Goal: Navigation & Orientation: Find specific page/section

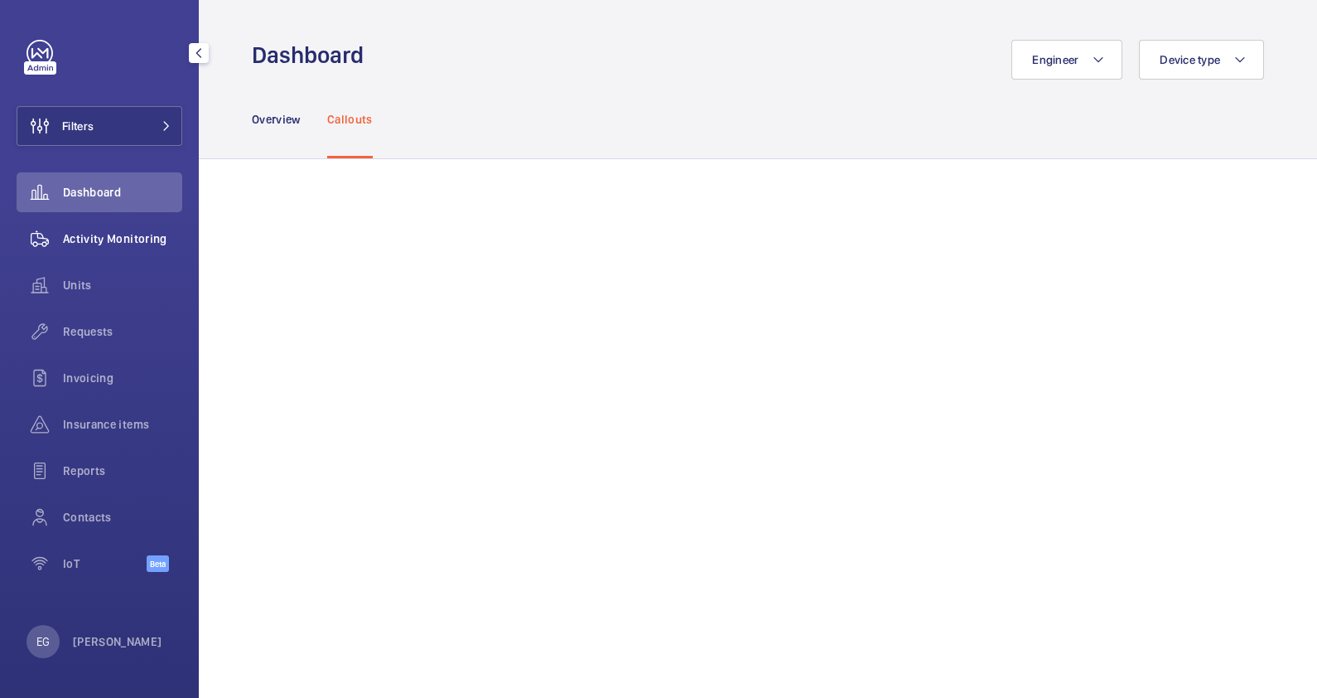
click at [137, 233] on span "Activity Monitoring" at bounding box center [122, 238] width 119 height 17
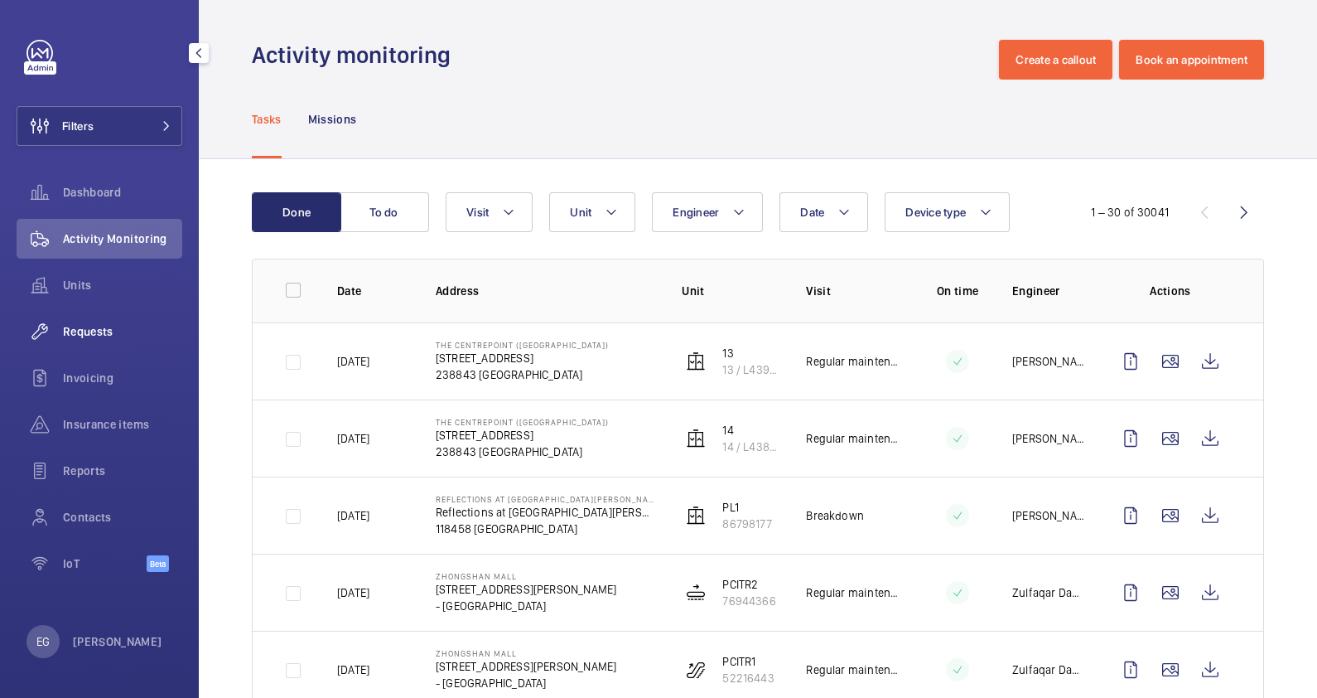
click at [87, 330] on span "Requests" at bounding box center [122, 331] width 119 height 17
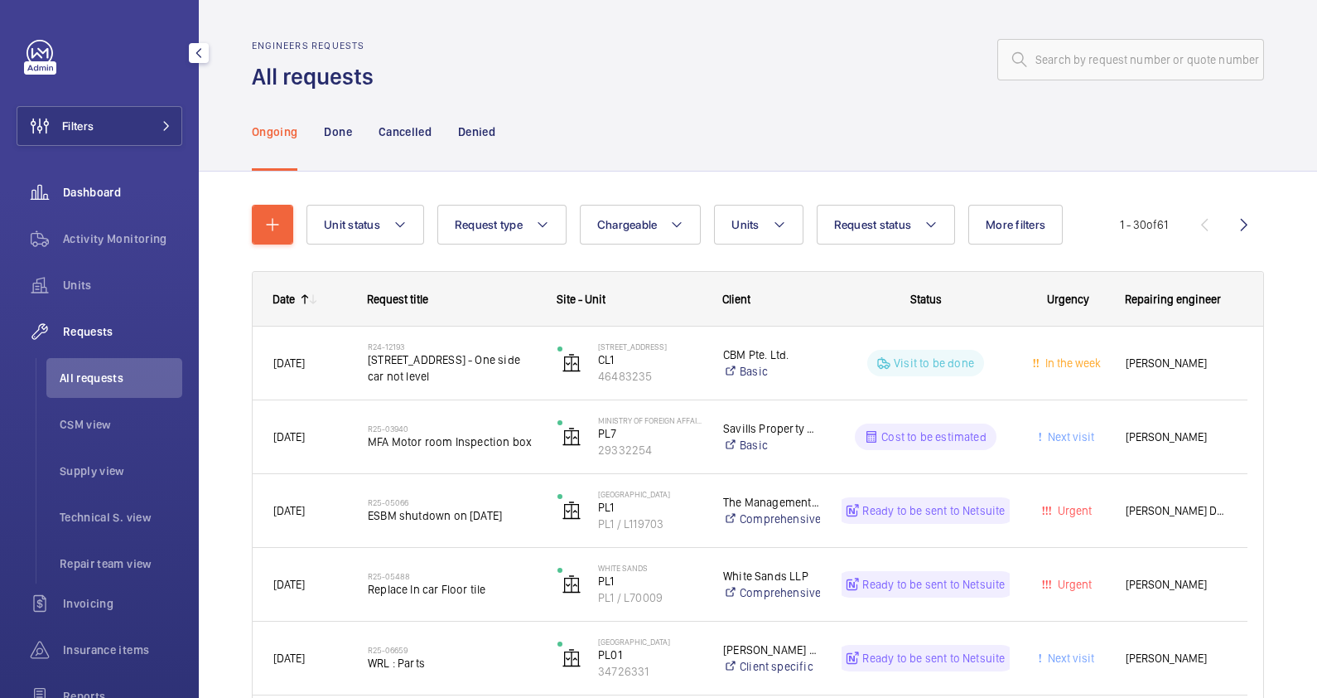
click at [106, 190] on span "Dashboard" at bounding box center [122, 192] width 119 height 17
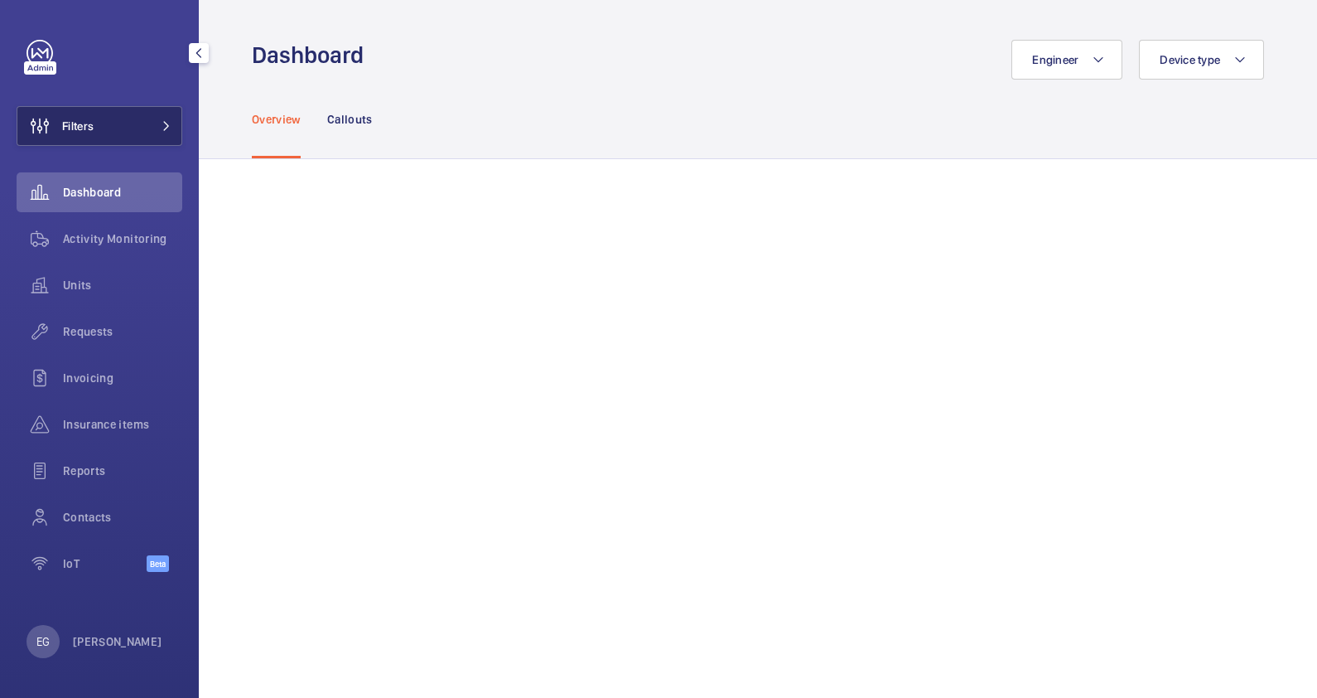
click at [162, 123] on mat-icon at bounding box center [167, 126] width 10 height 10
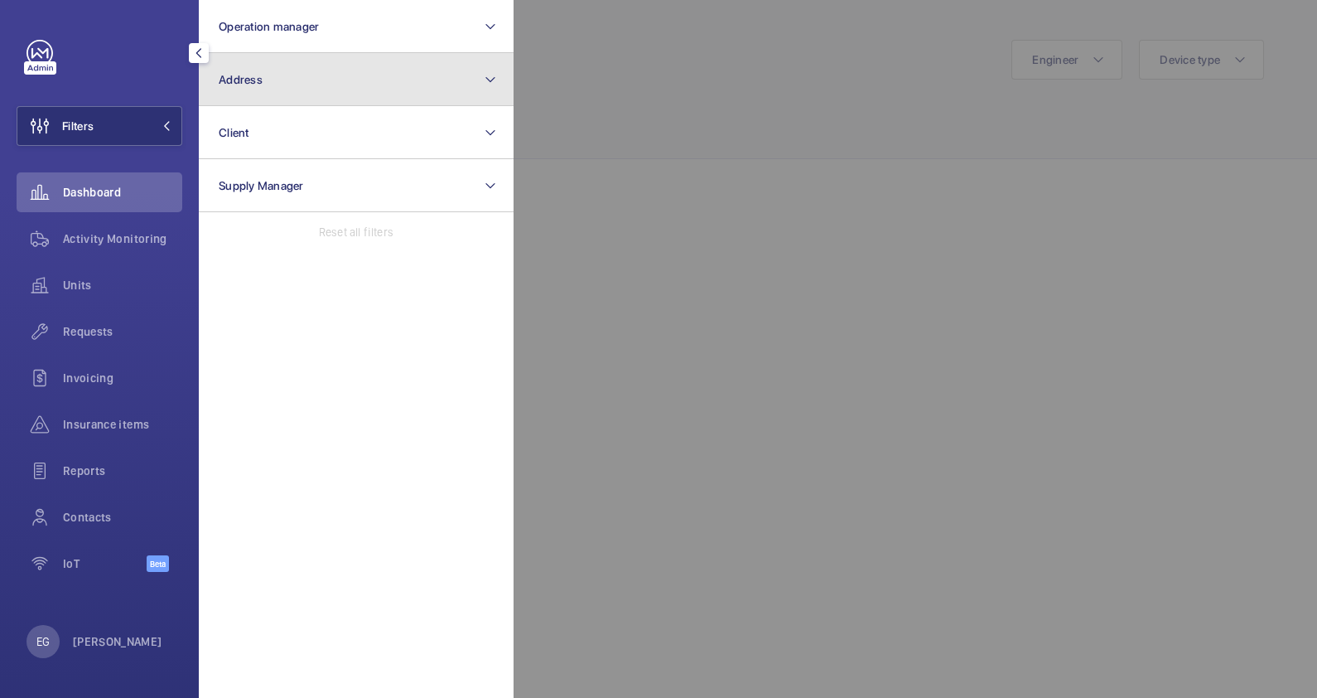
click at [308, 75] on button "Address" at bounding box center [356, 79] width 315 height 53
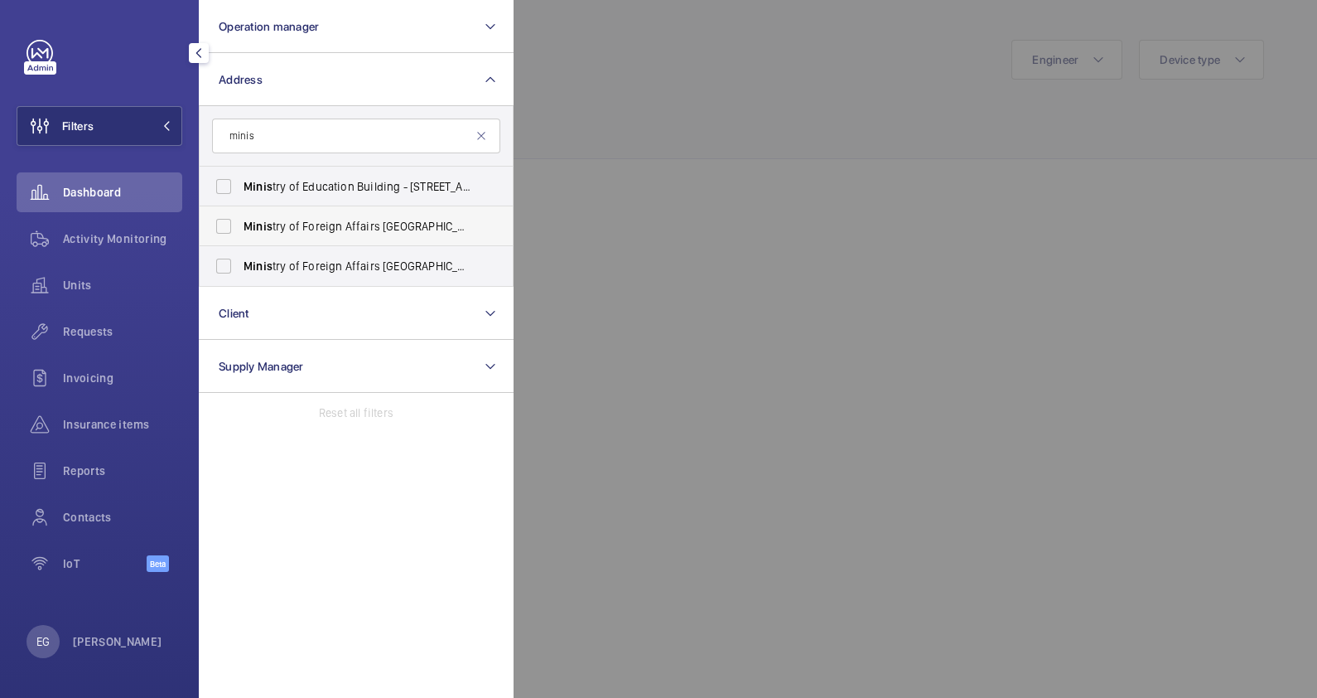
type input "minis"
click at [228, 220] on label "Minis try of Foreign Affairs Main Building - 1 Sherwood Rd, SINGAPORE 248163" at bounding box center [344, 226] width 288 height 40
click at [228, 220] on input "Minis try of Foreign Affairs Main Building - 1 Sherwood Rd, SINGAPORE 248163" at bounding box center [223, 226] width 33 height 33
checkbox input "true"
click at [223, 259] on label "Minis try of Foreign Affairs Annex Building - 248163, SINGAPORE 248163" at bounding box center [344, 266] width 288 height 40
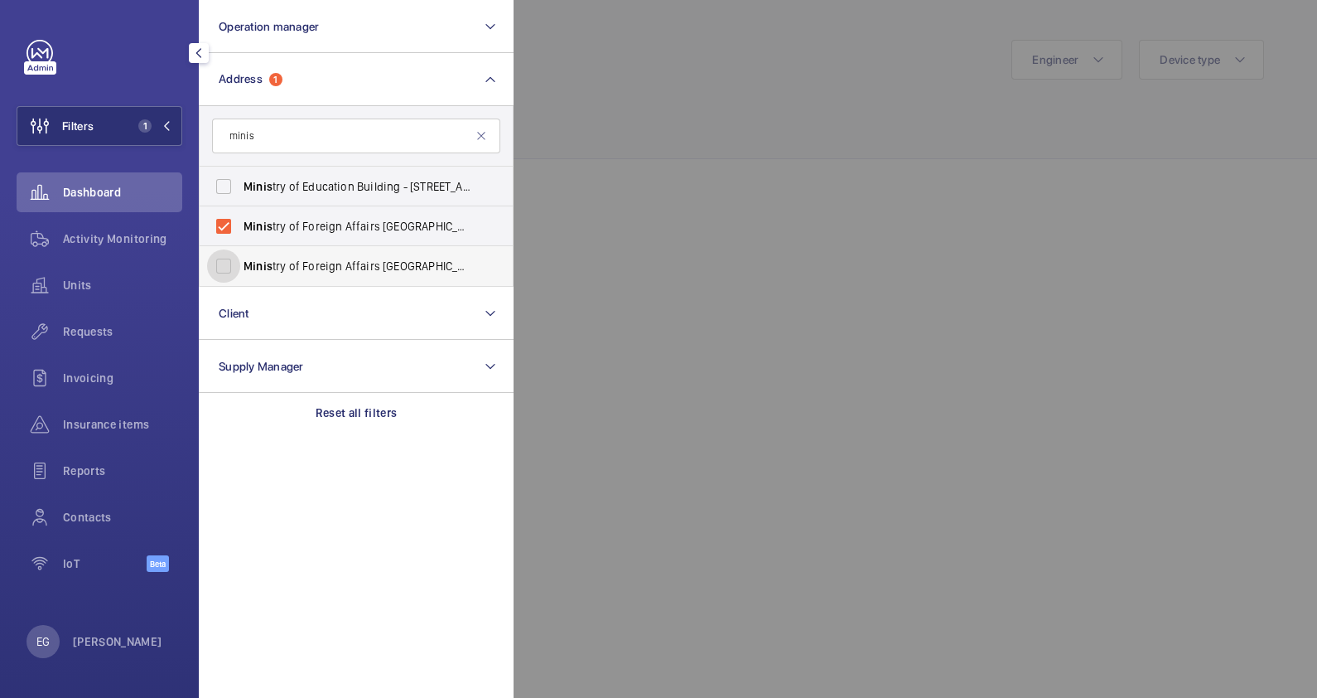
click at [223, 259] on input "Minis try of Foreign Affairs Annex Building - 248163, SINGAPORE 248163" at bounding box center [223, 265] width 33 height 33
checkbox input "true"
click at [624, 158] on div at bounding box center [1172, 349] width 1317 height 698
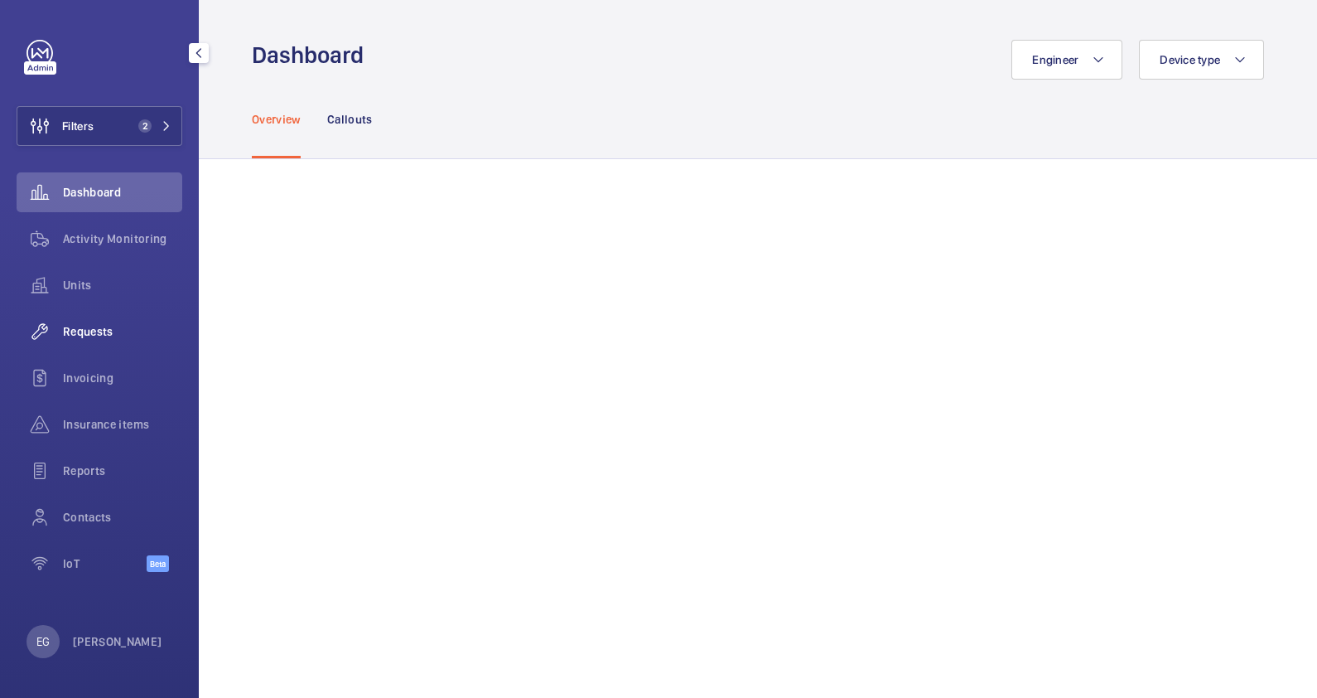
click at [120, 333] on span "Requests" at bounding box center [122, 331] width 119 height 17
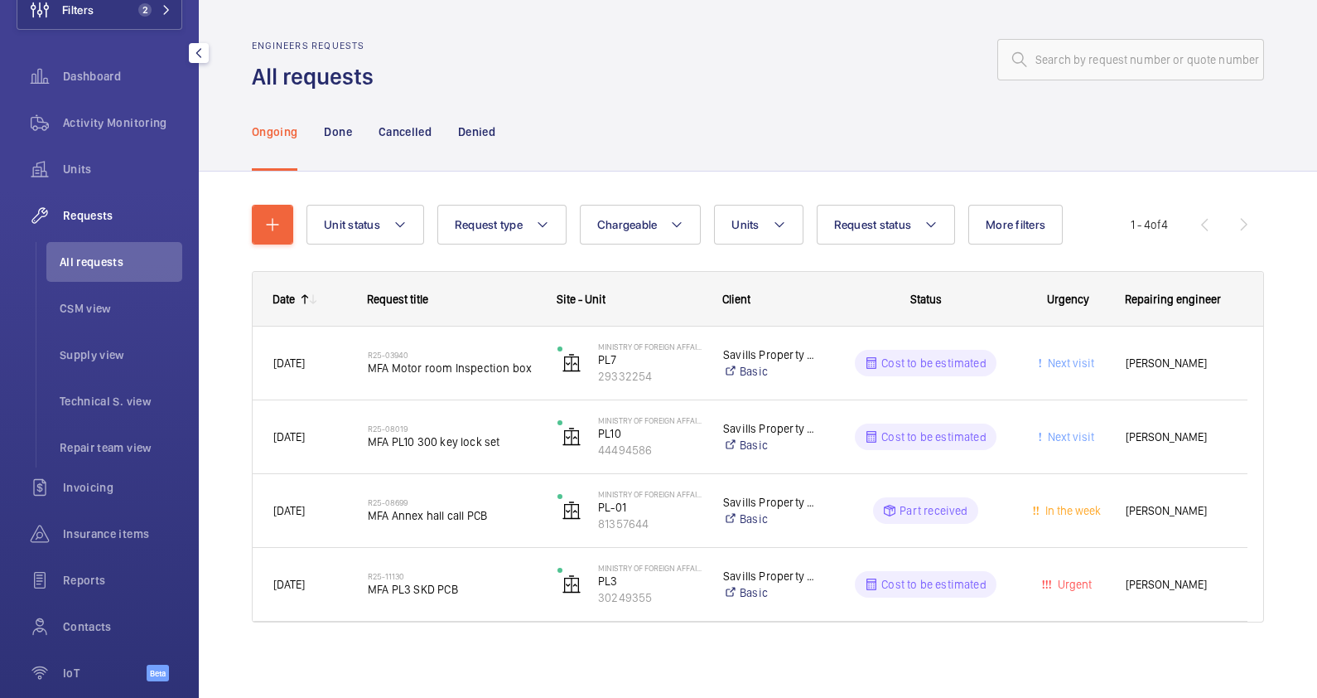
scroll to position [190, 0]
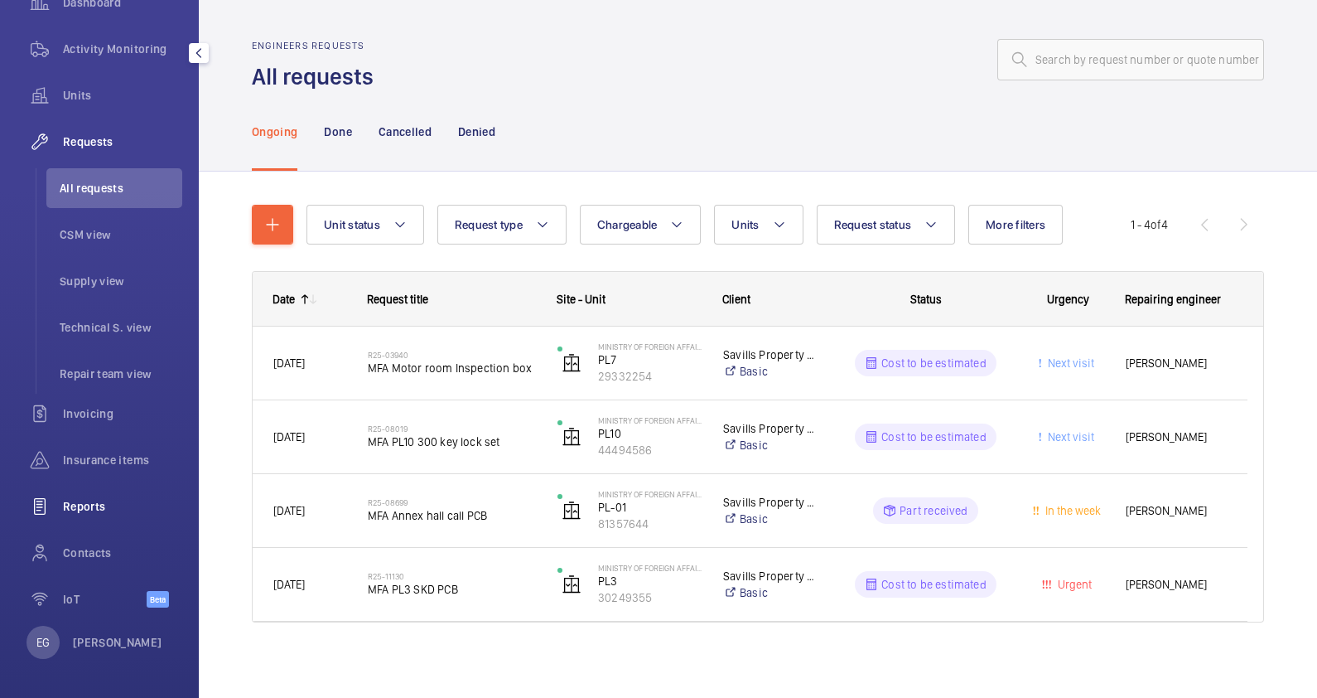
click at [98, 501] on span "Reports" at bounding box center [122, 506] width 119 height 17
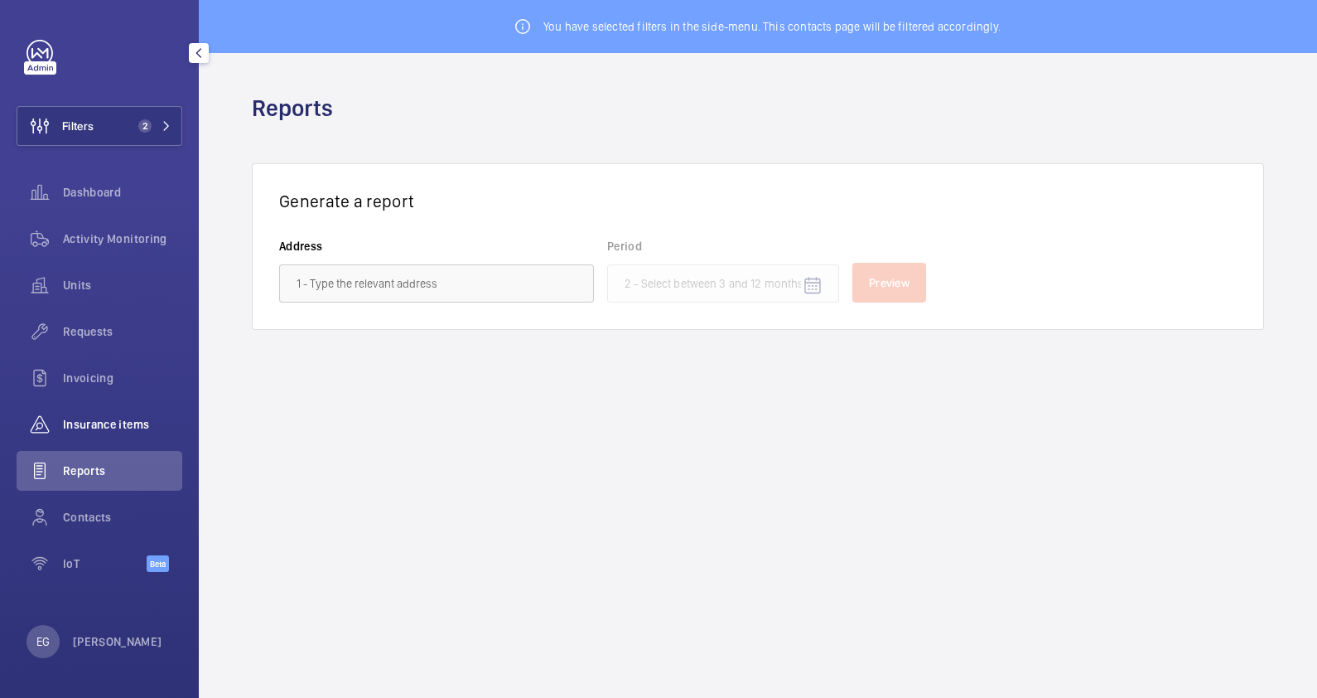
click at [118, 424] on span "Insurance items" at bounding box center [122, 424] width 119 height 17
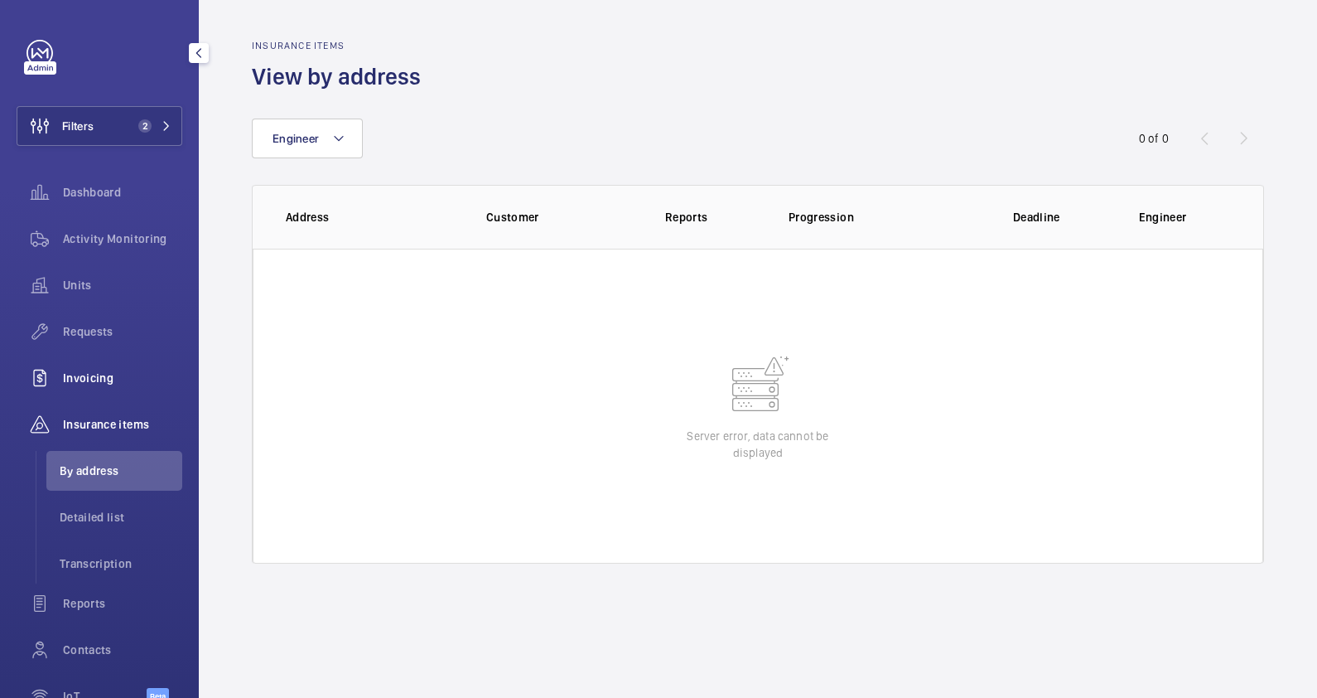
click at [89, 370] on span "Invoicing" at bounding box center [122, 378] width 119 height 17
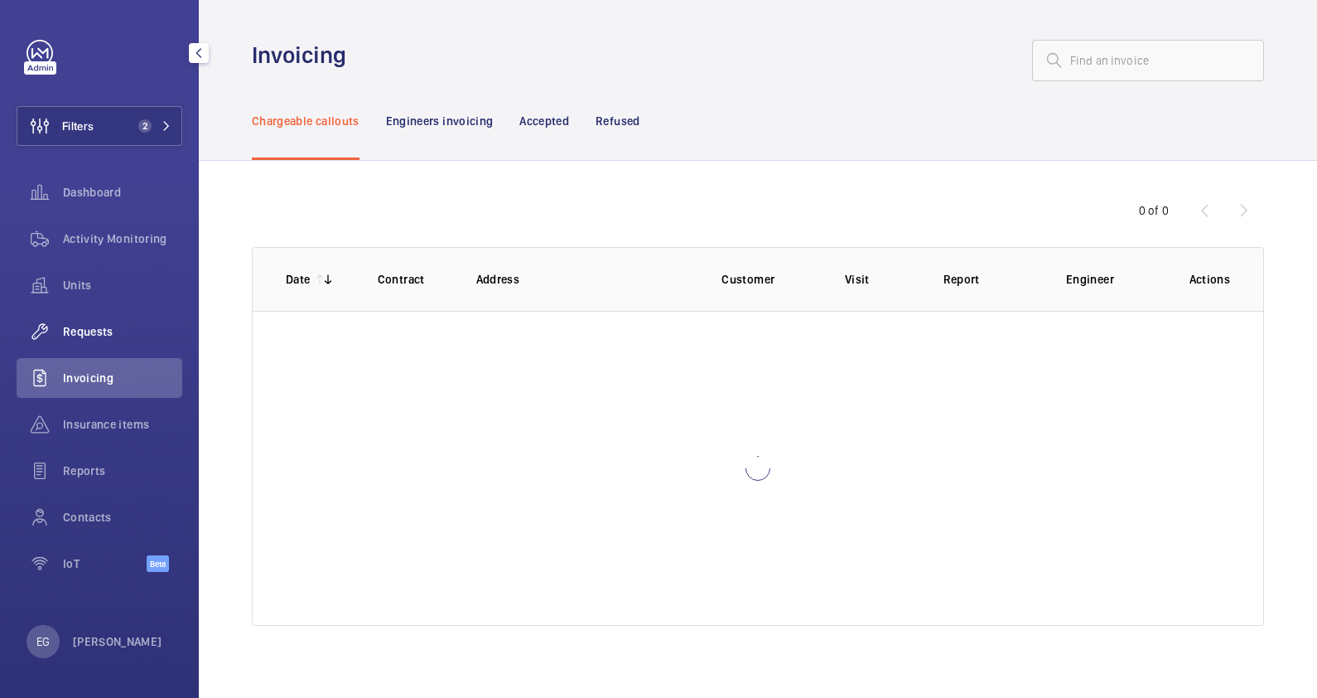
click at [102, 323] on span "Requests" at bounding box center [122, 331] width 119 height 17
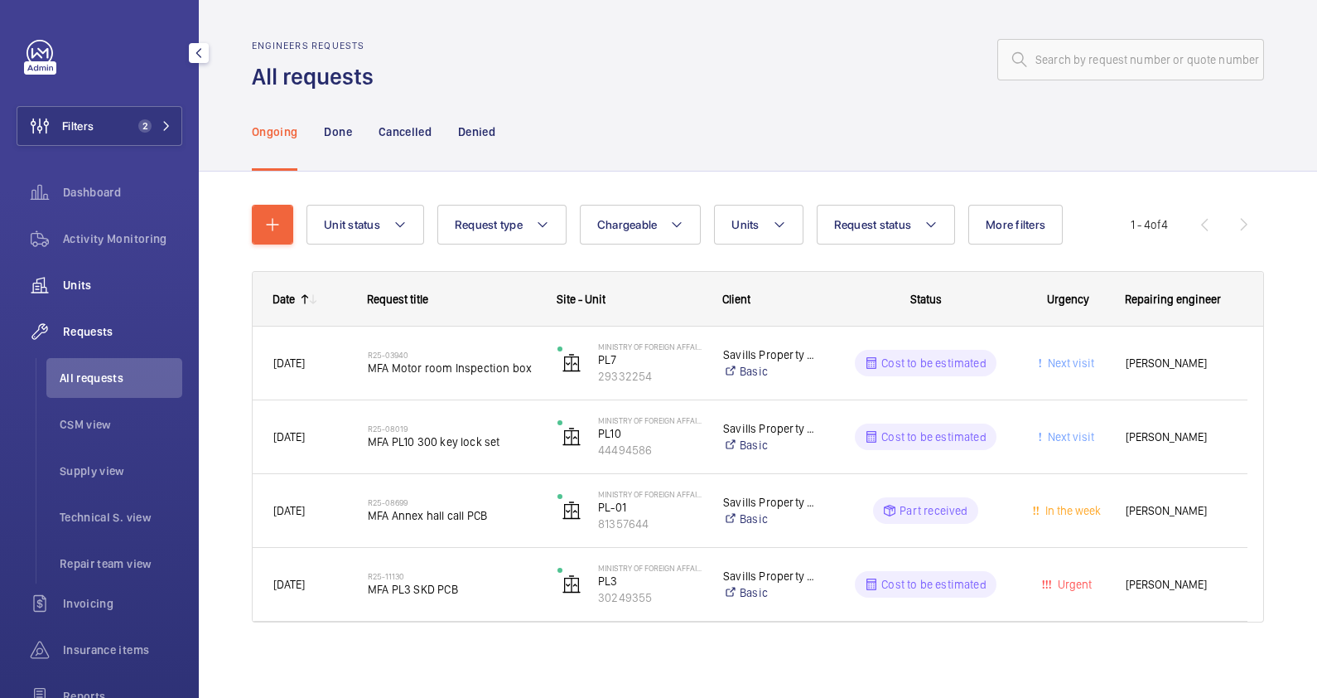
click at [88, 278] on span "Units" at bounding box center [122, 285] width 119 height 17
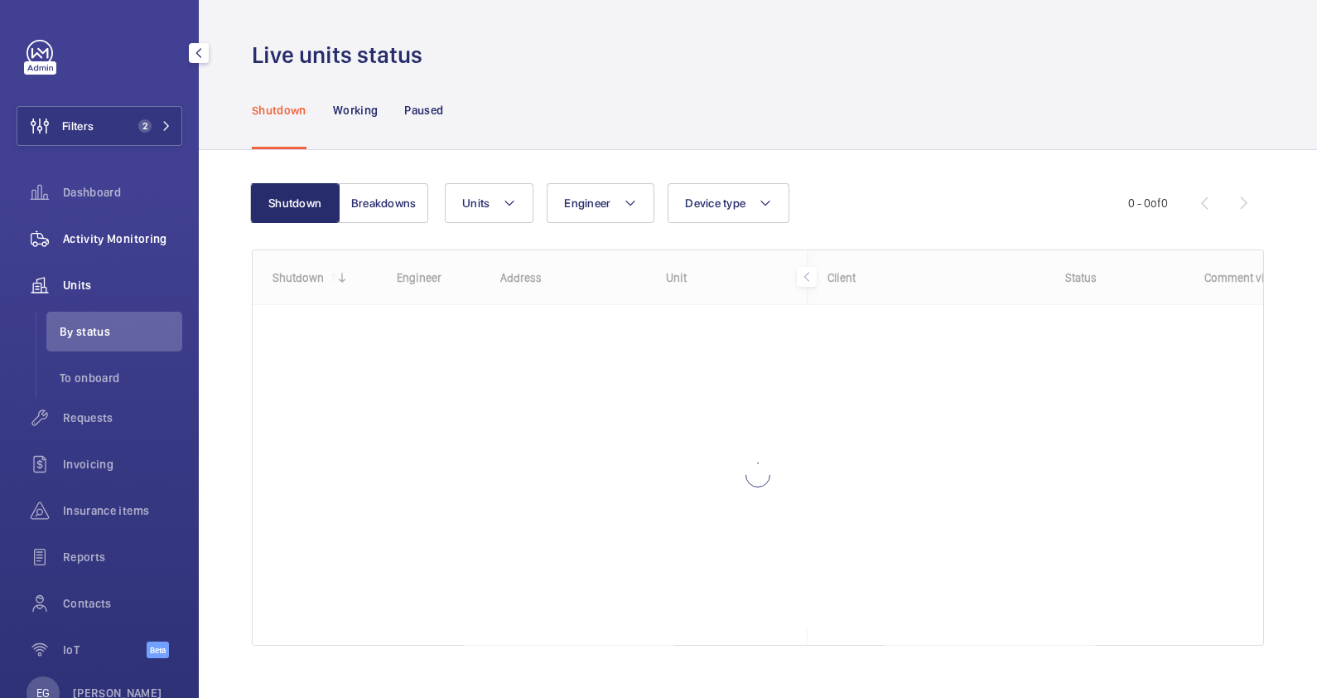
click at [109, 240] on span "Activity Monitoring" at bounding box center [122, 238] width 119 height 17
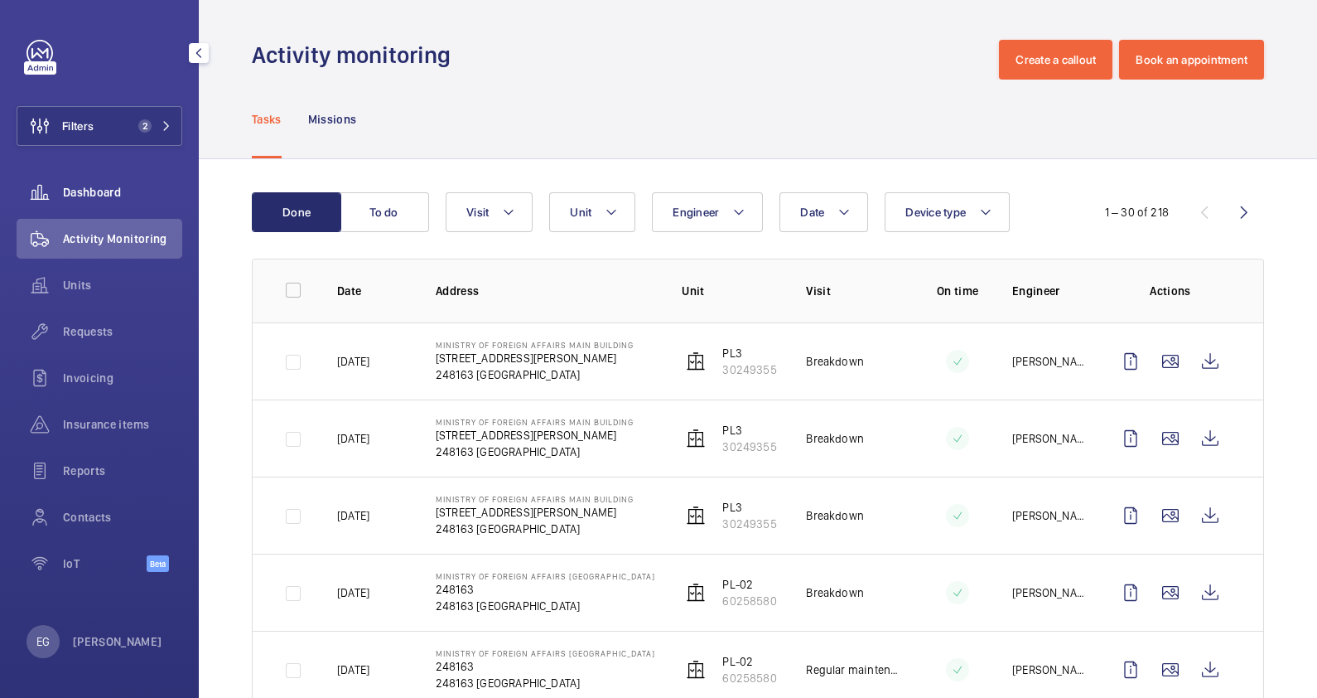
click at [109, 196] on span "Dashboard" at bounding box center [122, 192] width 119 height 17
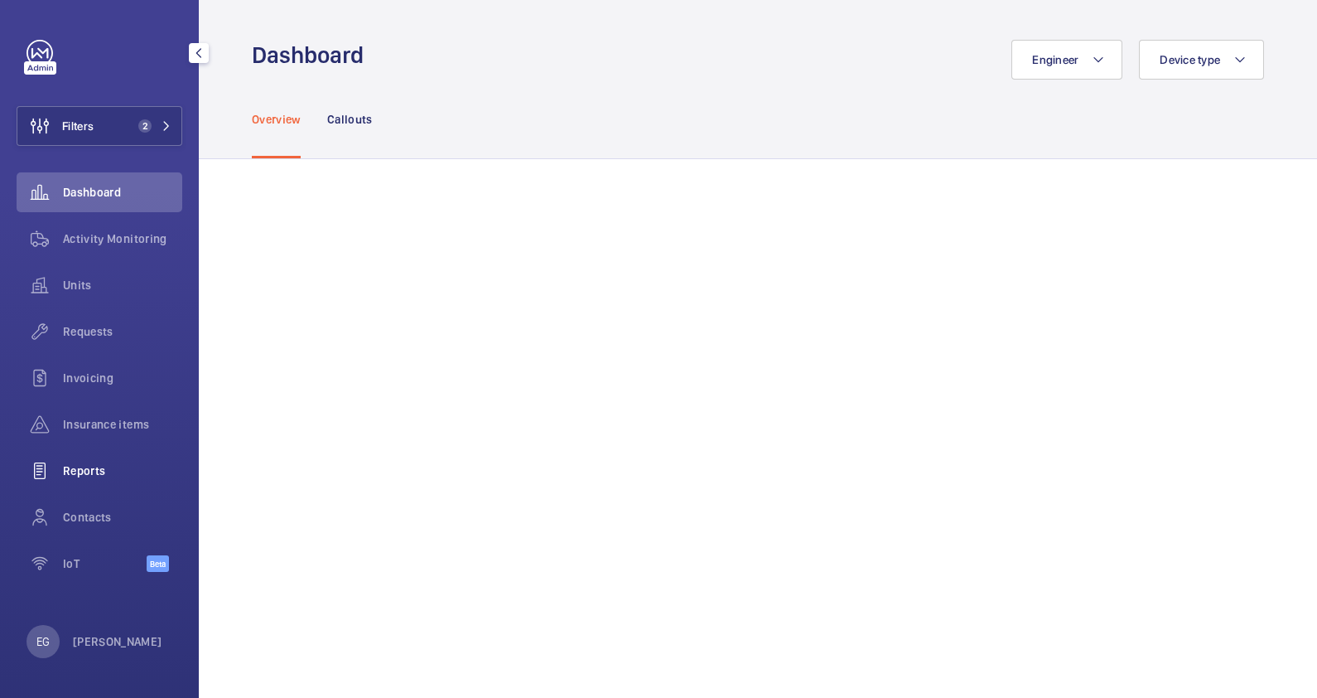
click at [93, 471] on span "Reports" at bounding box center [122, 470] width 119 height 17
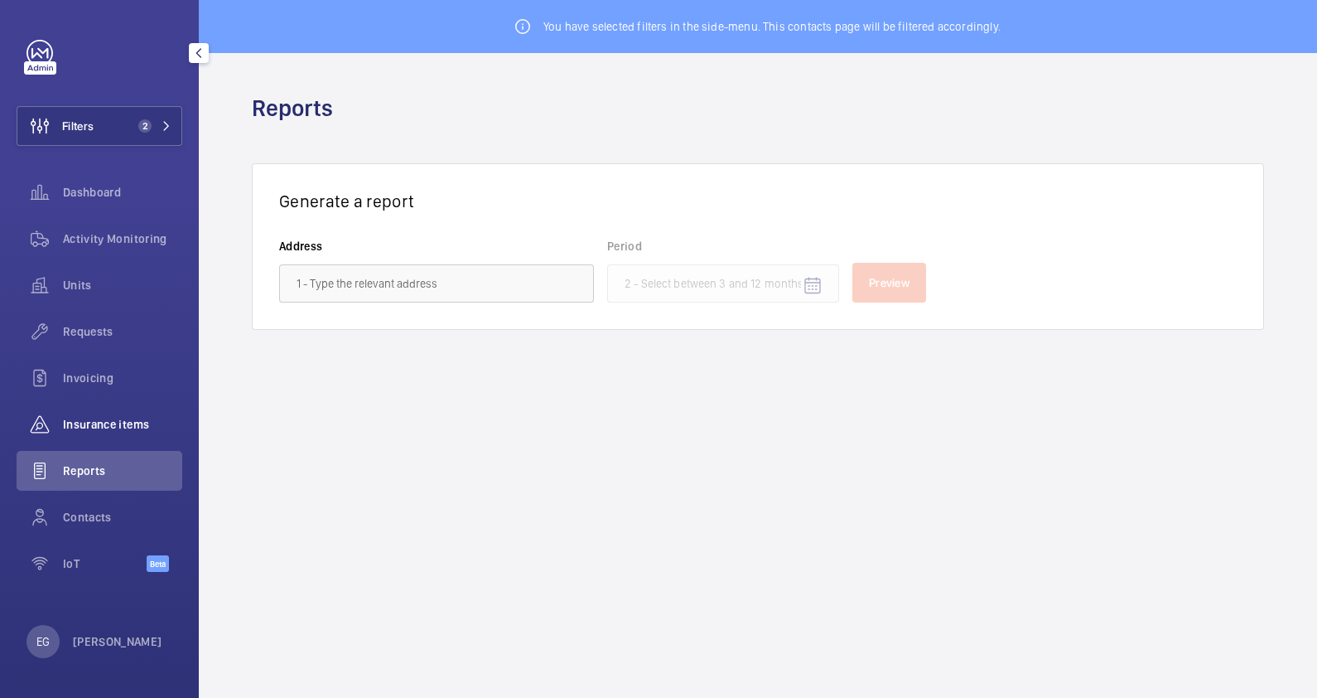
click at [89, 425] on span "Insurance items" at bounding box center [122, 424] width 119 height 17
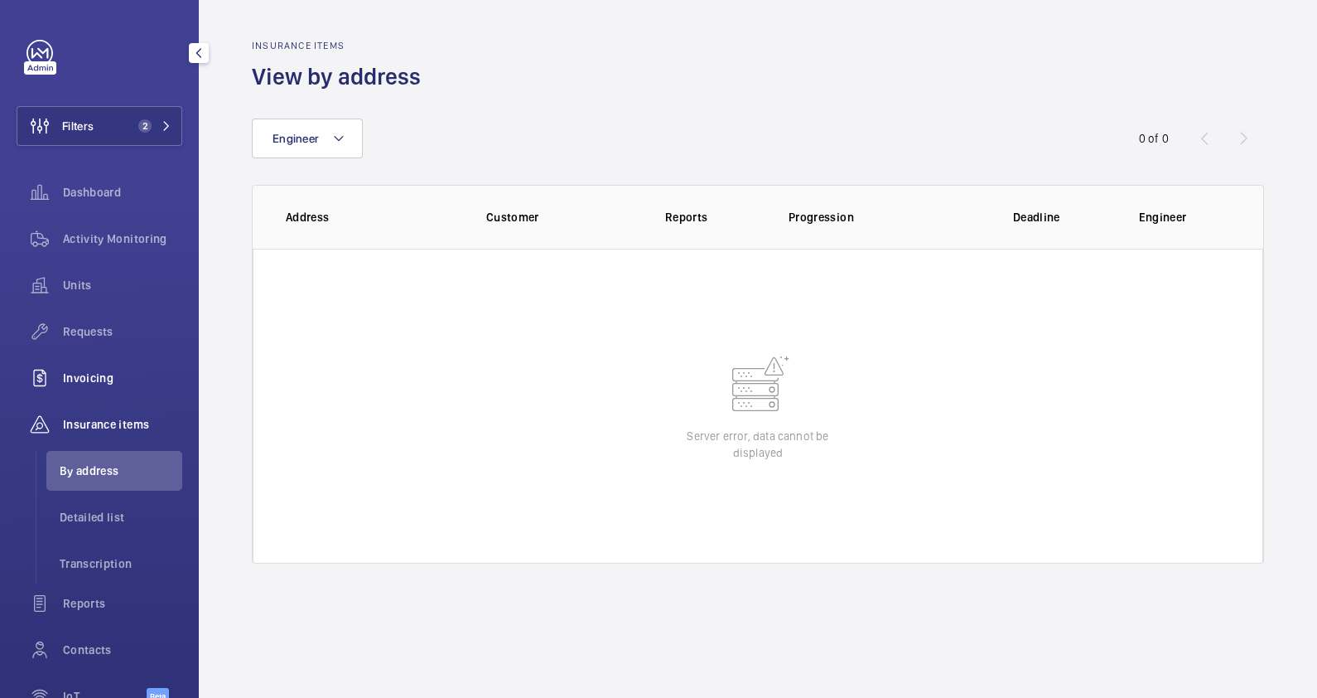
click at [101, 383] on span "Invoicing" at bounding box center [122, 378] width 119 height 17
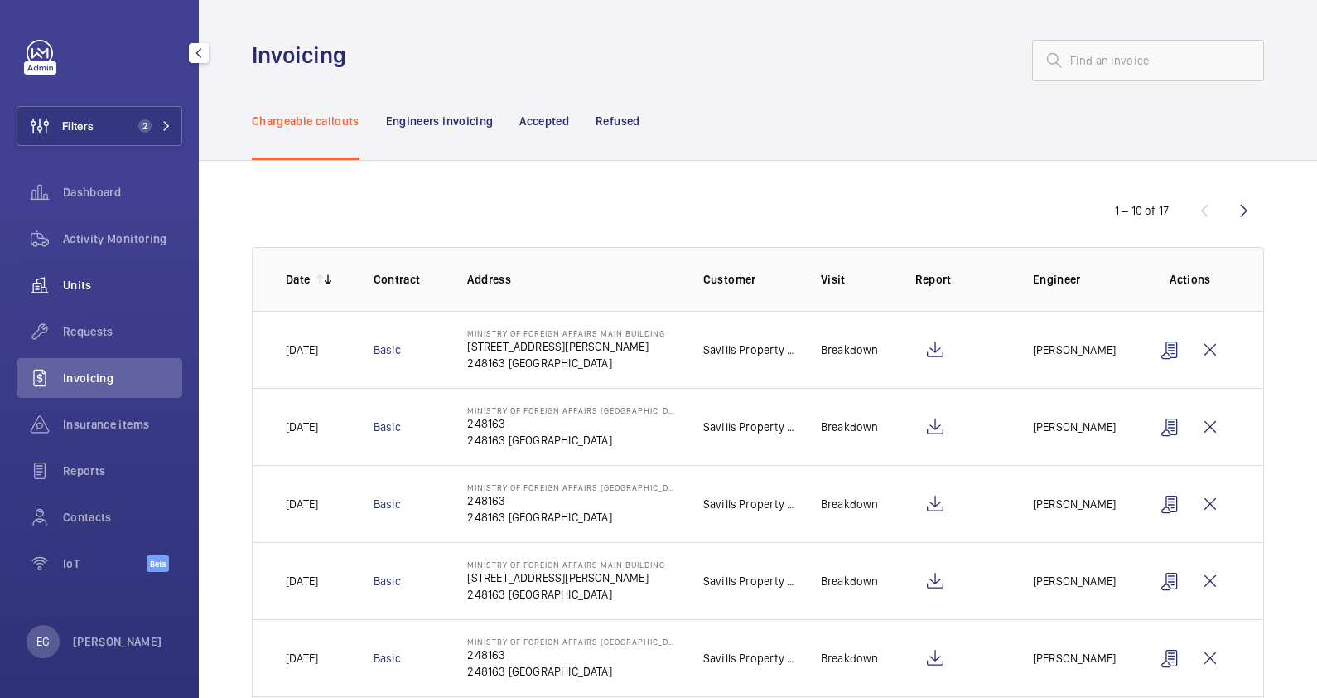
click at [99, 286] on span "Units" at bounding box center [122, 285] width 119 height 17
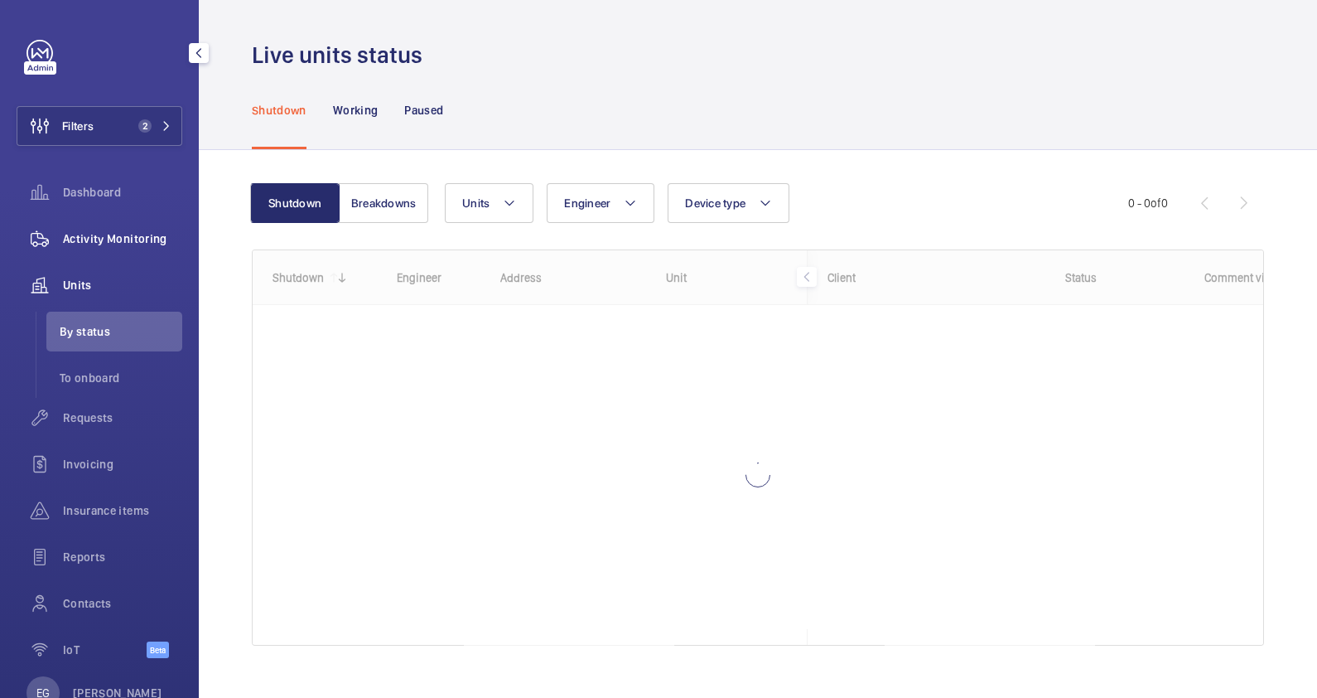
click at [120, 239] on span "Activity Monitoring" at bounding box center [122, 238] width 119 height 17
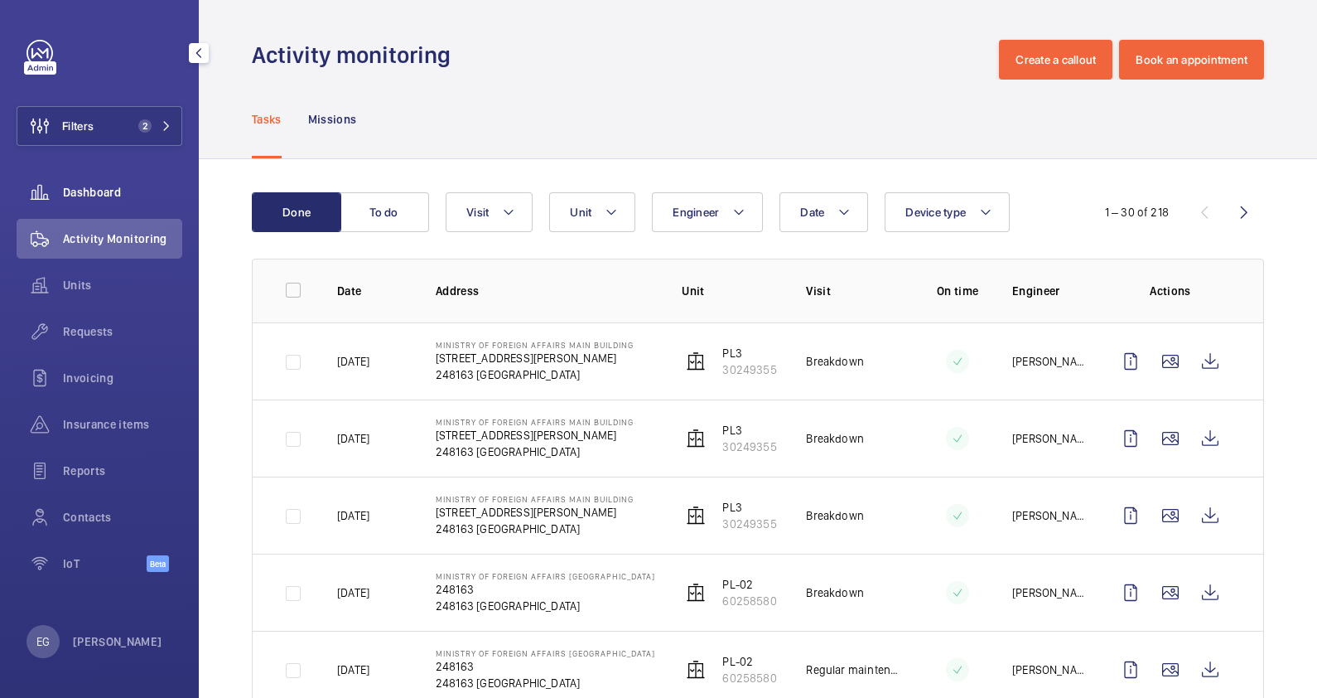
click at [106, 194] on span "Dashboard" at bounding box center [122, 192] width 119 height 17
